Goal: Task Accomplishment & Management: Use online tool/utility

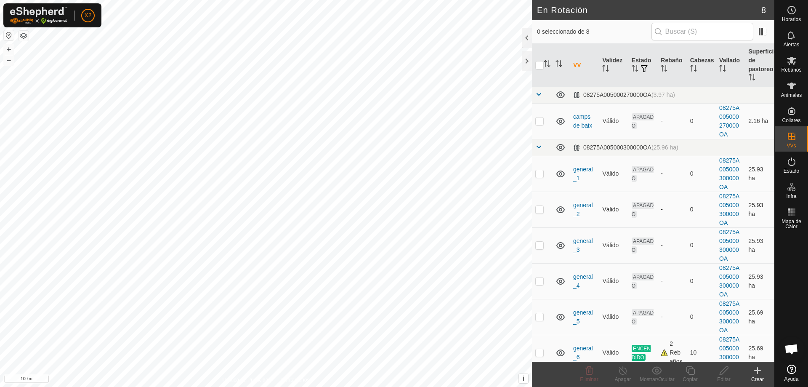
checkbox input "true"
click at [528, 60] on div at bounding box center [527, 61] width 10 height 20
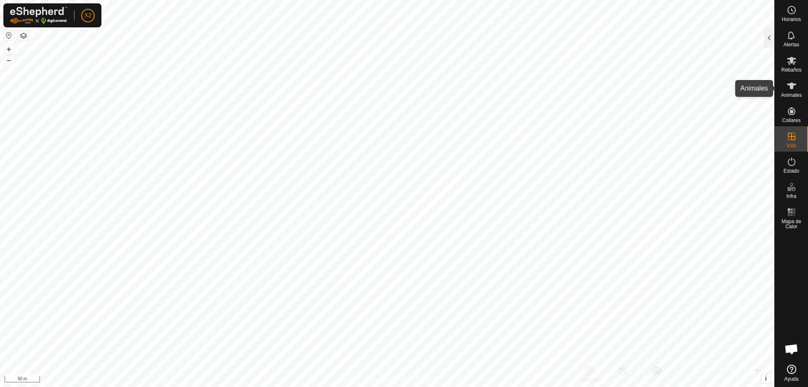
click at [796, 95] on span "Animales" at bounding box center [791, 95] width 21 height 5
click at [774, 32] on div "[PERSON_NAME] Rebaños Animales Collares VVs Estado Infra Mapa de Calor Ayuda An…" at bounding box center [404, 193] width 808 height 387
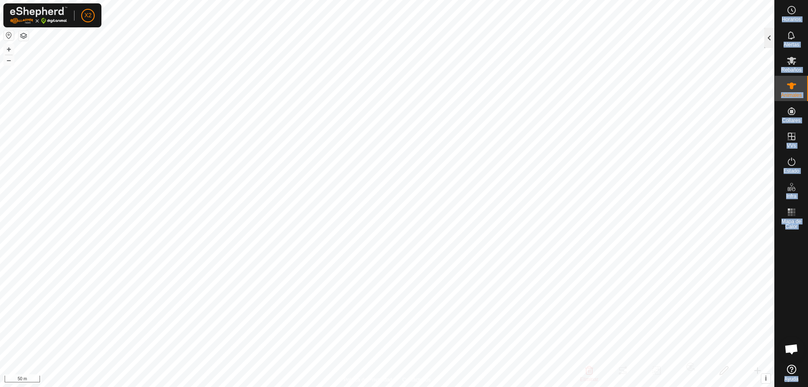
click at [769, 34] on div at bounding box center [769, 38] width 10 height 20
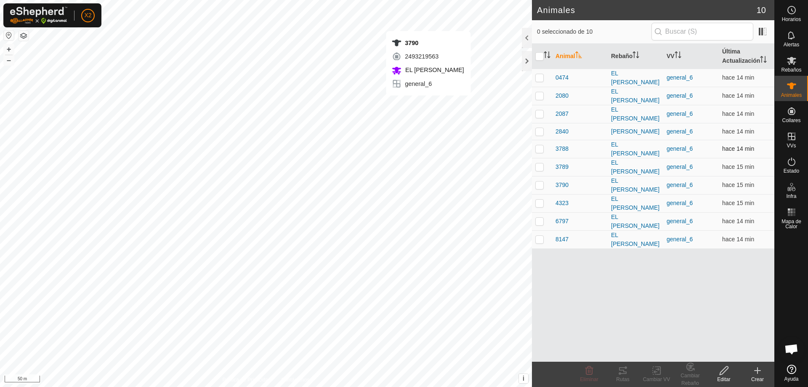
checkbox input "true"
click at [623, 366] on icon at bounding box center [623, 370] width 10 height 10
